Goal: Transaction & Acquisition: Subscribe to service/newsletter

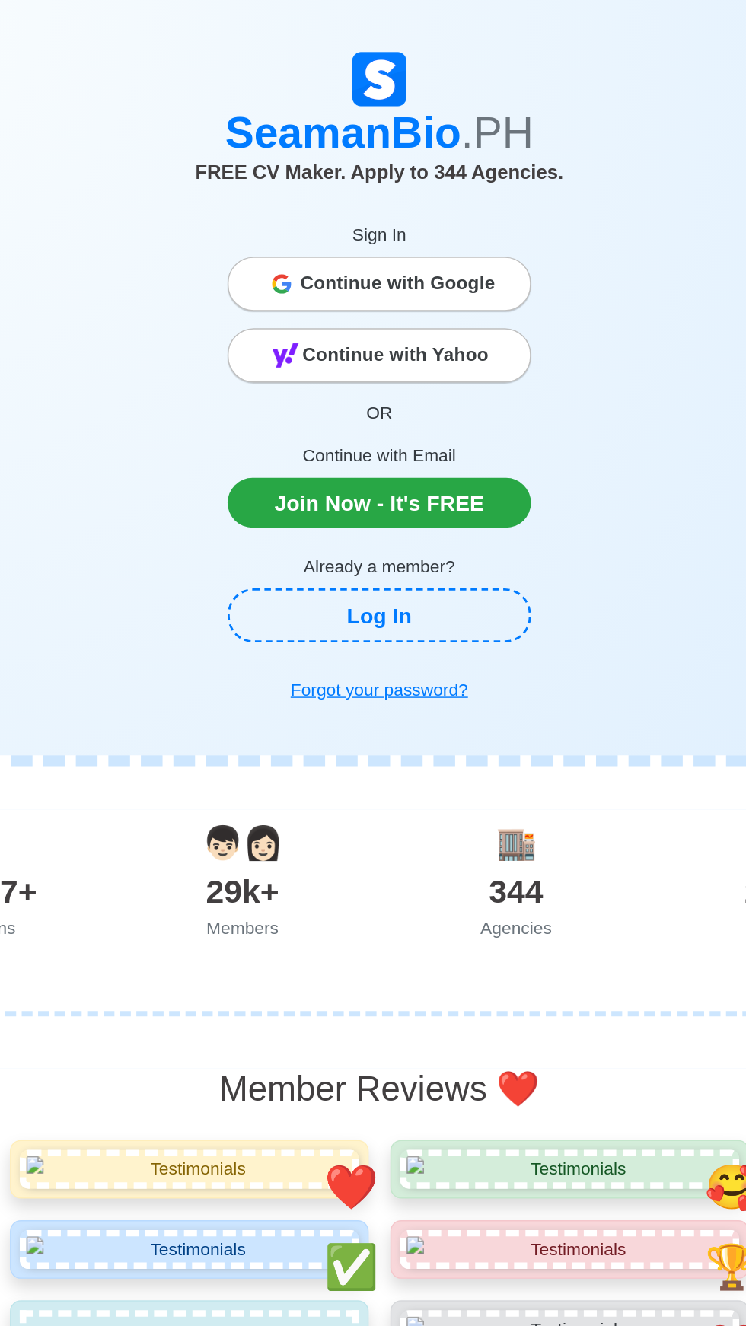
click at [308, 195] on icon at bounding box center [303, 195] width 11 height 5
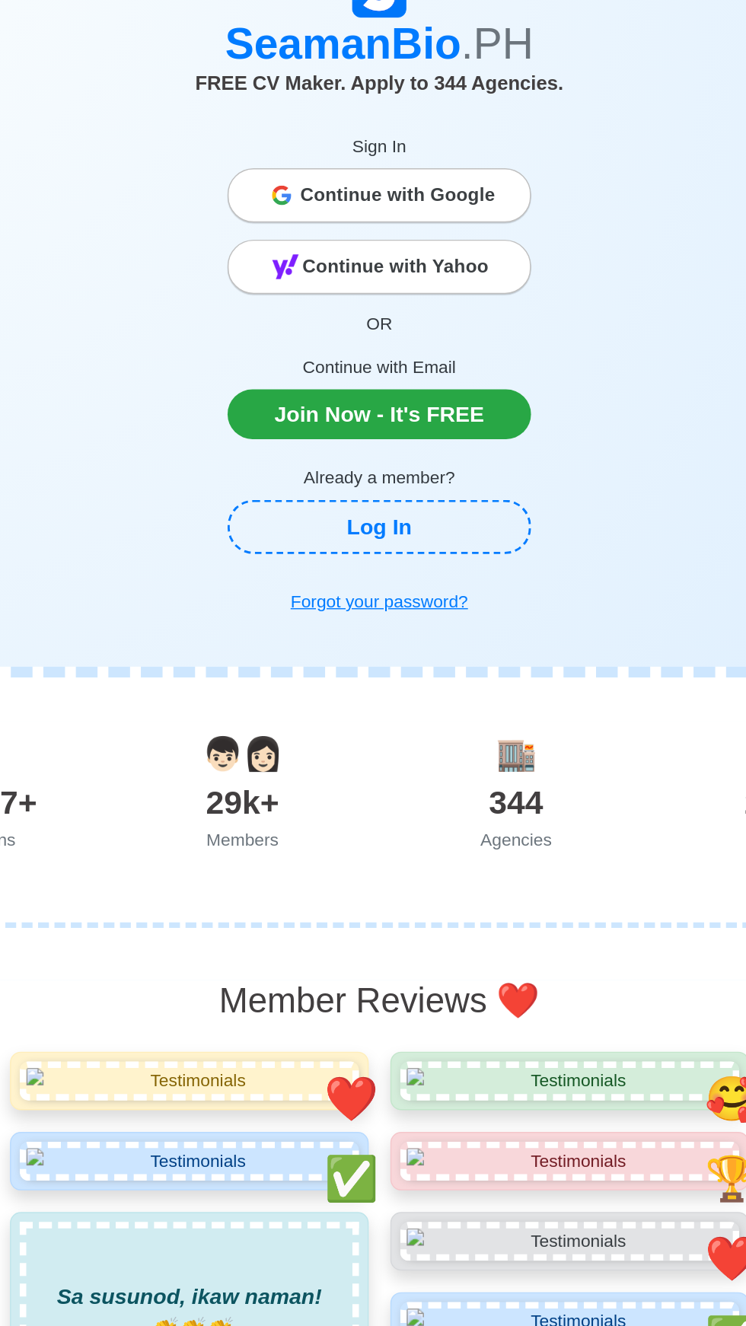
click at [301, 199] on icon at bounding box center [299, 199] width 3 height 6
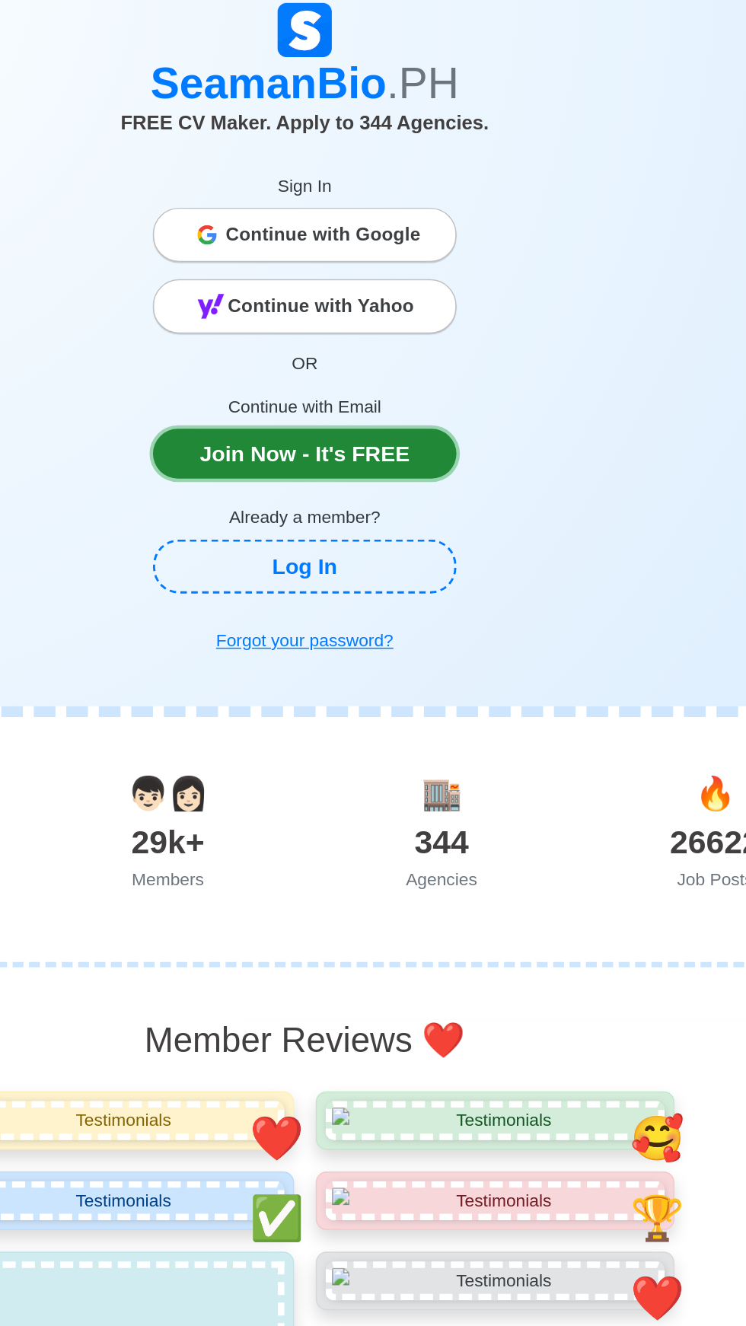
click at [310, 352] on link "Join Now - It's FREE" at bounding box center [372, 353] width 213 height 35
